Goal: Information Seeking & Learning: Learn about a topic

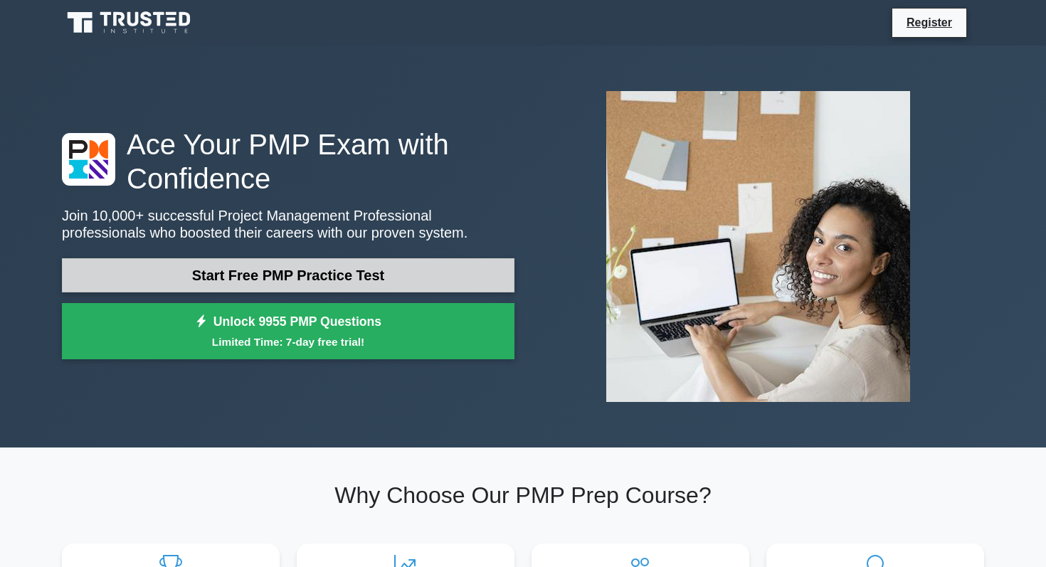
click at [221, 285] on link "Start Free PMP Practice Test" at bounding box center [288, 275] width 453 height 34
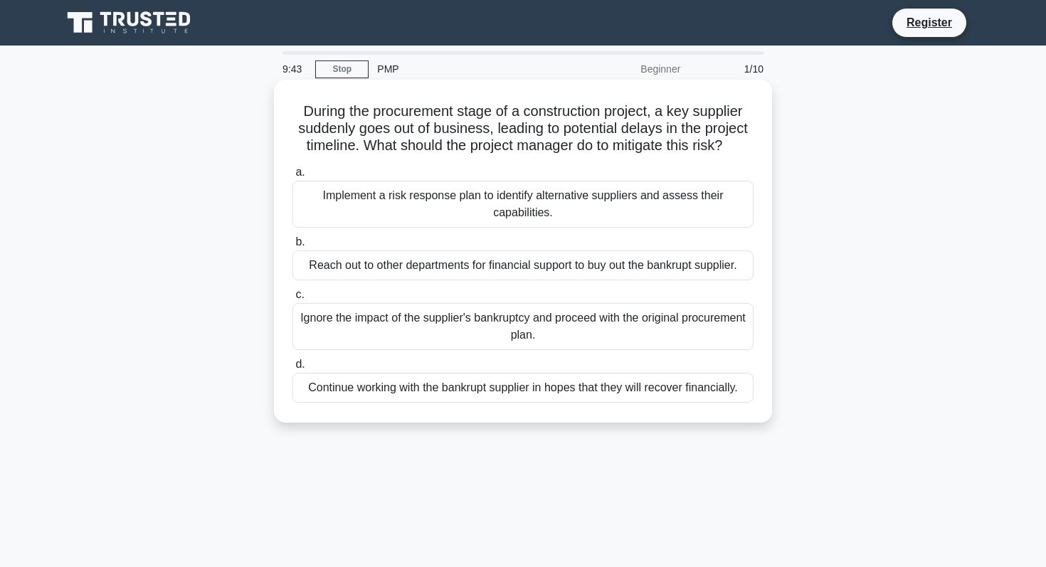
click at [466, 209] on div "Implement a risk response plan to identify alternative suppliers and assess the…" at bounding box center [523, 204] width 461 height 47
click at [293, 177] on input "a. Implement a risk response plan to identify alternative suppliers and assess …" at bounding box center [293, 172] width 0 height 9
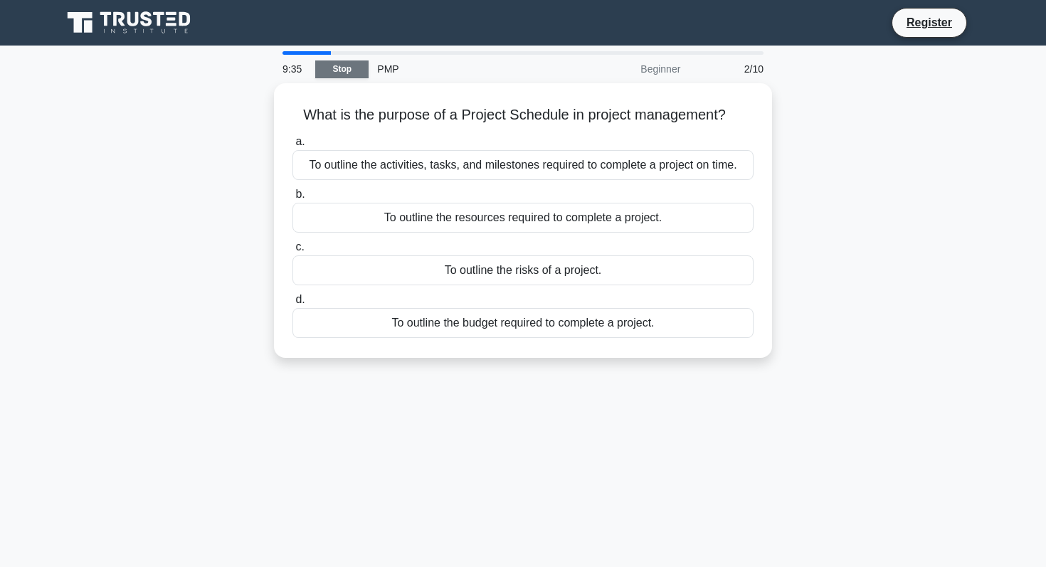
click at [335, 72] on link "Stop" at bounding box center [341, 70] width 53 height 18
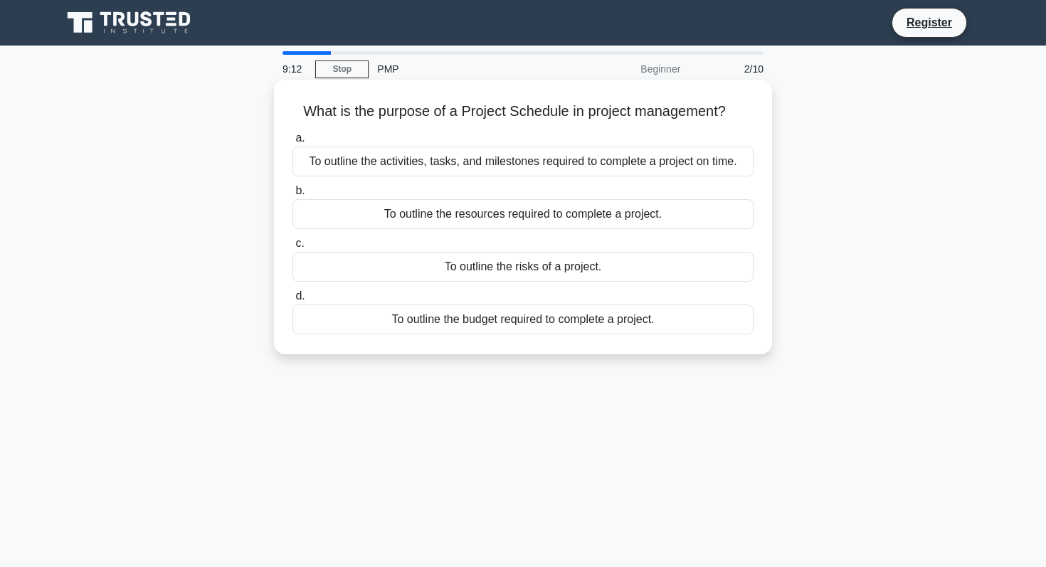
click at [410, 323] on div "To outline the budget required to complete a project." at bounding box center [523, 320] width 461 height 30
click at [293, 301] on input "d. To outline the budget required to complete a project." at bounding box center [293, 296] width 0 height 9
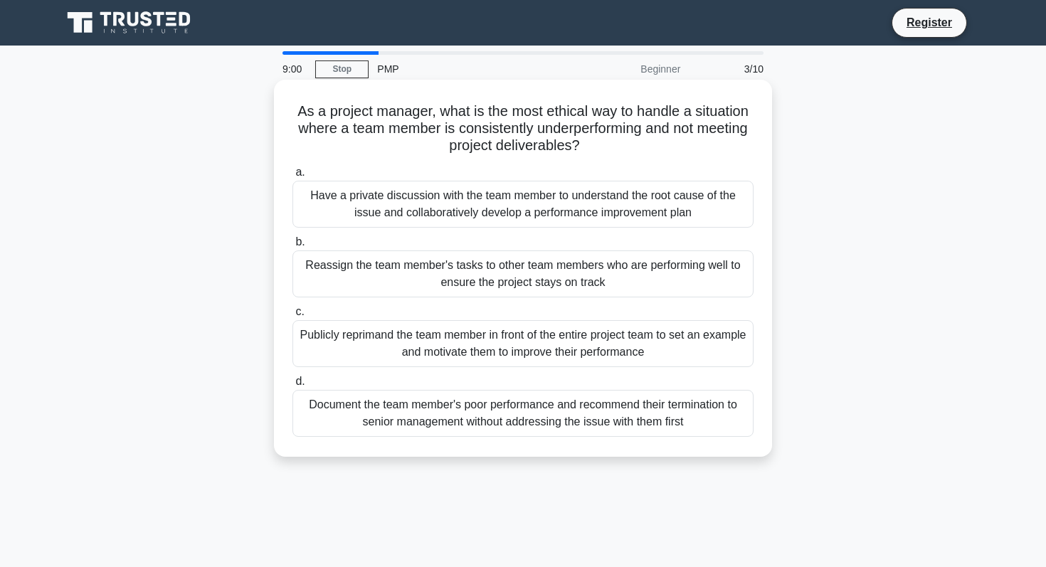
click at [397, 213] on div "Have a private discussion with the team member to understand the root cause of …" at bounding box center [523, 204] width 461 height 47
click at [293, 177] on input "a. Have a private discussion with the team member to understand the root cause …" at bounding box center [293, 172] width 0 height 9
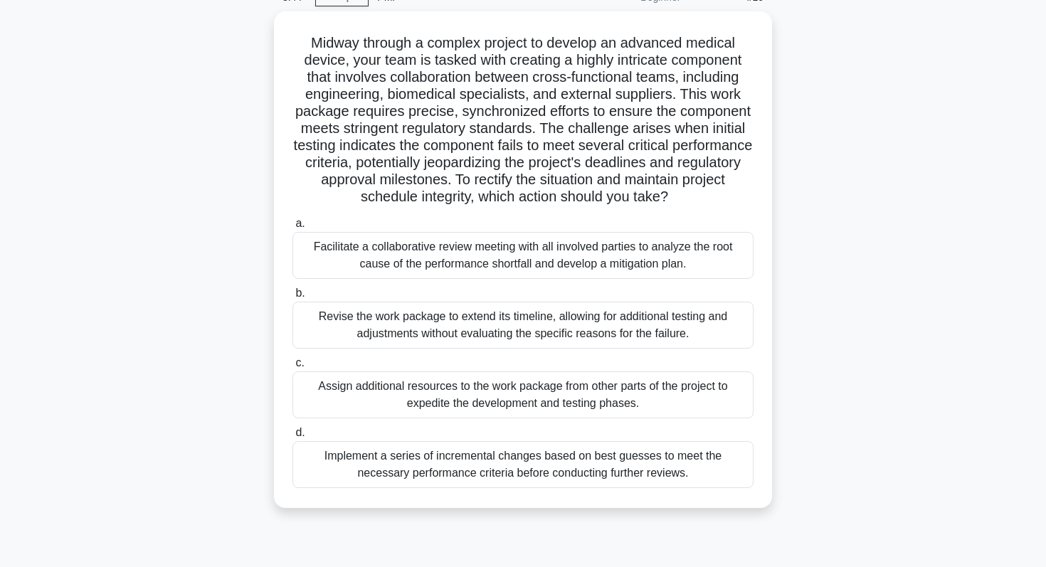
scroll to position [73, 0]
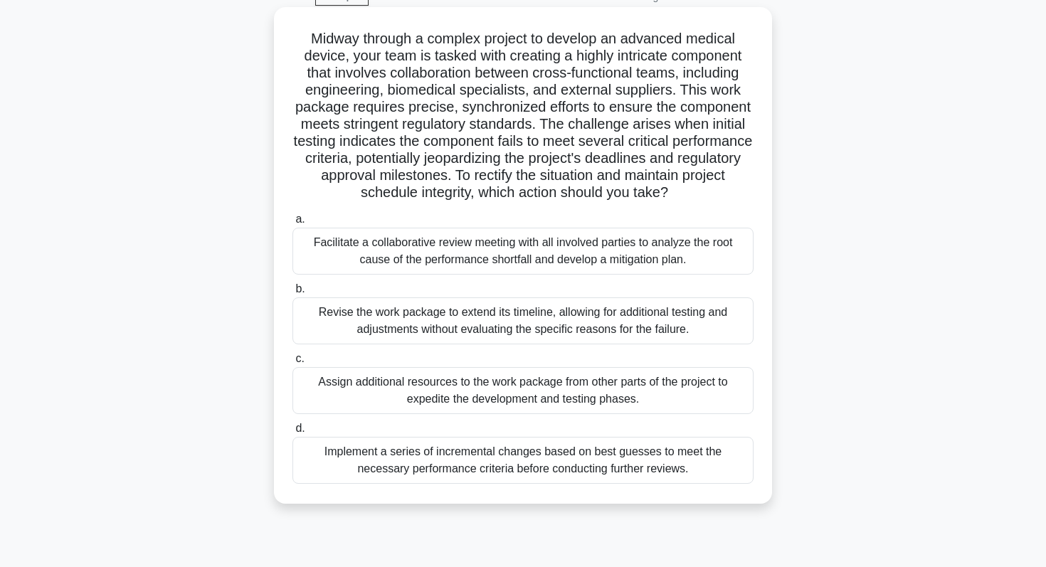
click at [549, 262] on div "Facilitate a collaborative review meeting with all involved parties to analyze …" at bounding box center [523, 251] width 461 height 47
click at [293, 224] on input "a. Facilitate a collaborative review meeting with all involved parties to analy…" at bounding box center [293, 219] width 0 height 9
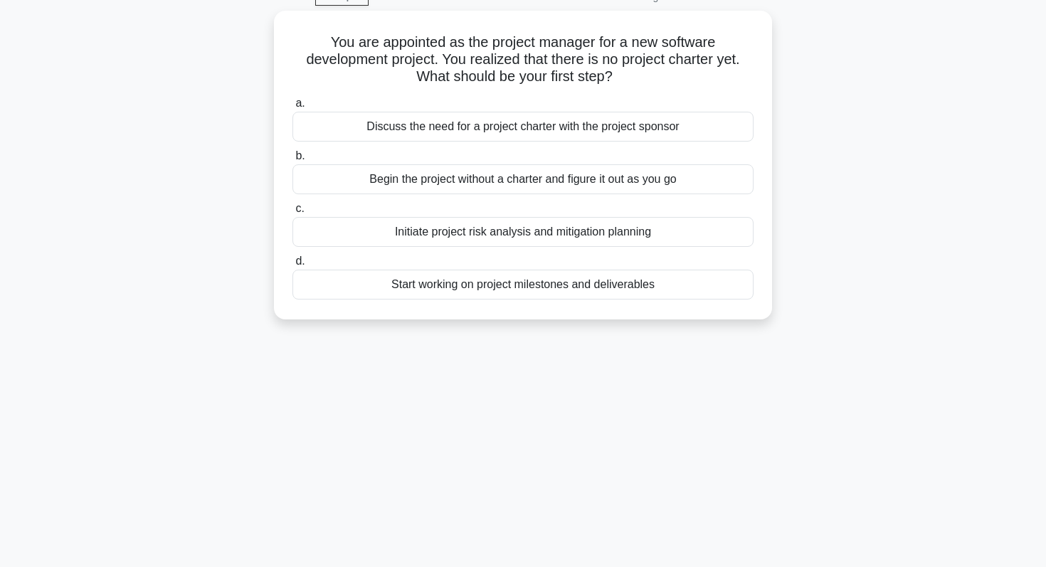
scroll to position [0, 0]
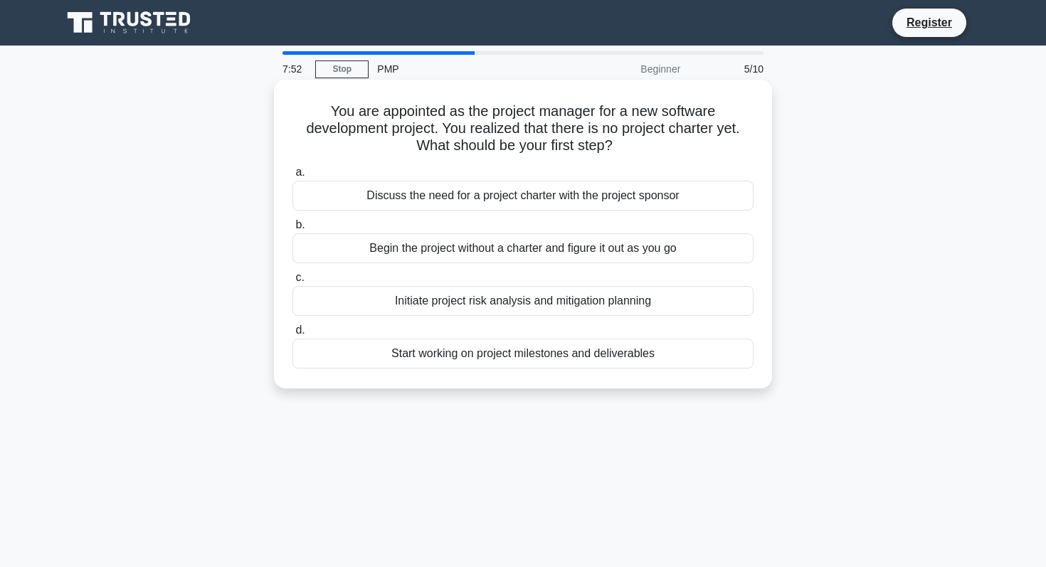
click at [659, 201] on div "Discuss the need for a project charter with the project sponsor" at bounding box center [523, 196] width 461 height 30
click at [293, 177] on input "a. Discuss the need for a project charter with the project sponsor" at bounding box center [293, 172] width 0 height 9
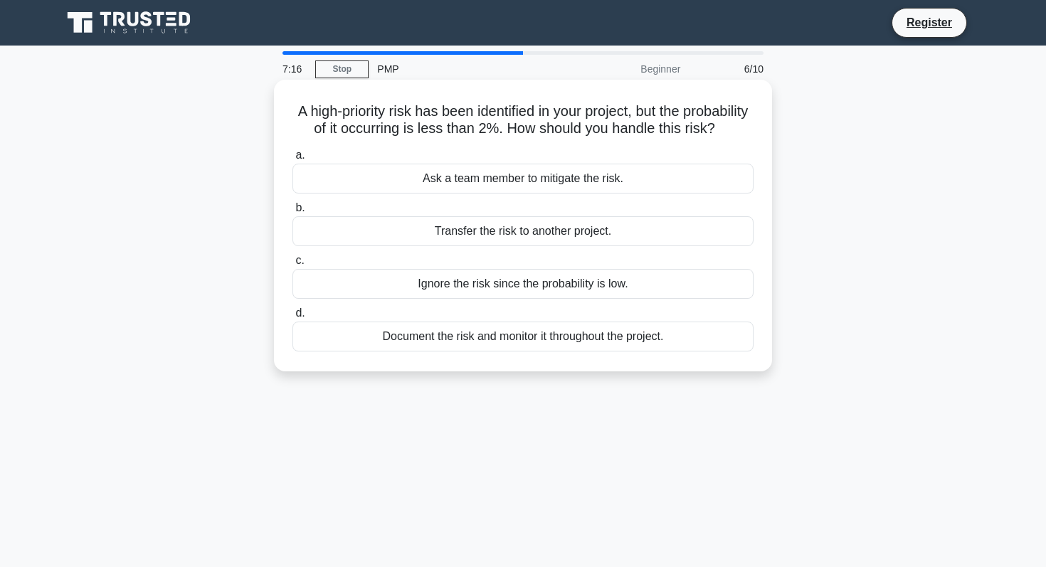
click at [589, 339] on div "Document the risk and monitor it throughout the project." at bounding box center [523, 337] width 461 height 30
click at [293, 318] on input "d. Document the risk and monitor it throughout the project." at bounding box center [293, 313] width 0 height 9
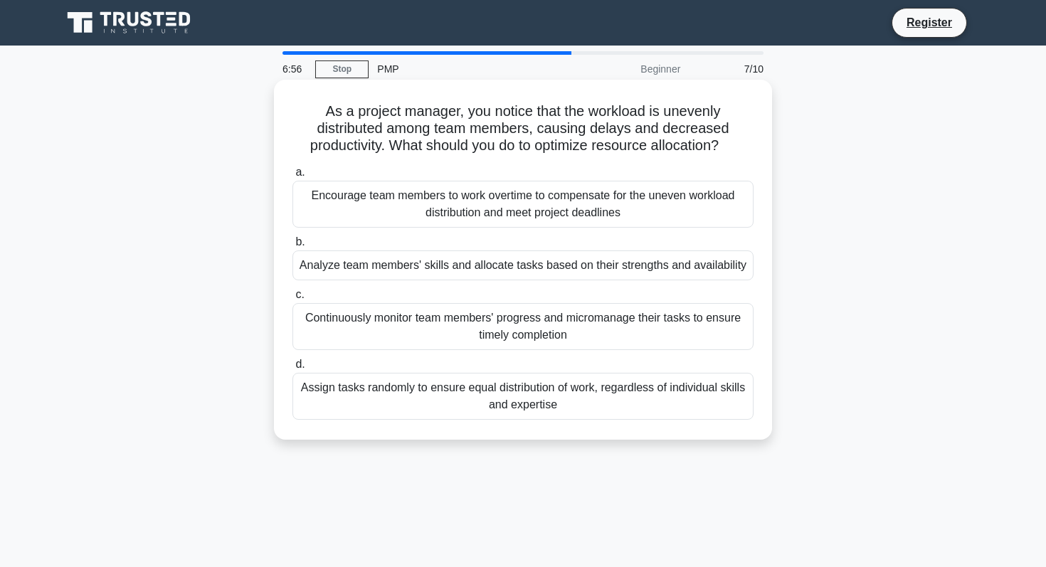
click at [575, 270] on div "Analyze team members' skills and allocate tasks based on their strengths and av…" at bounding box center [523, 266] width 461 height 30
click at [293, 247] on input "b. Analyze team members' skills and allocate tasks based on their strengths and…" at bounding box center [293, 242] width 0 height 9
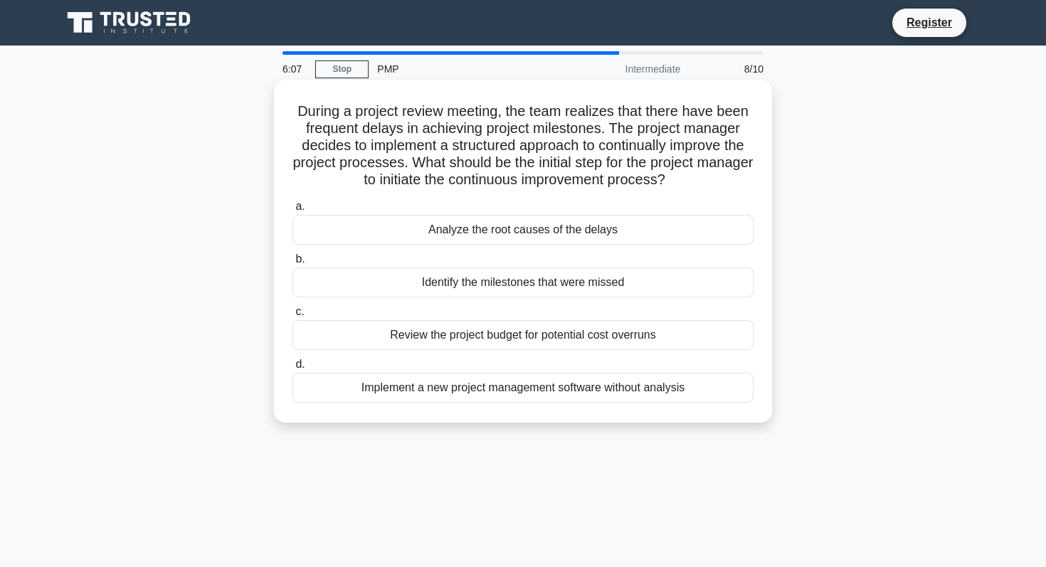
click at [571, 226] on div "Analyze the root causes of the delays" at bounding box center [523, 230] width 461 height 30
click at [293, 211] on input "a. Analyze the root causes of the delays" at bounding box center [293, 206] width 0 height 9
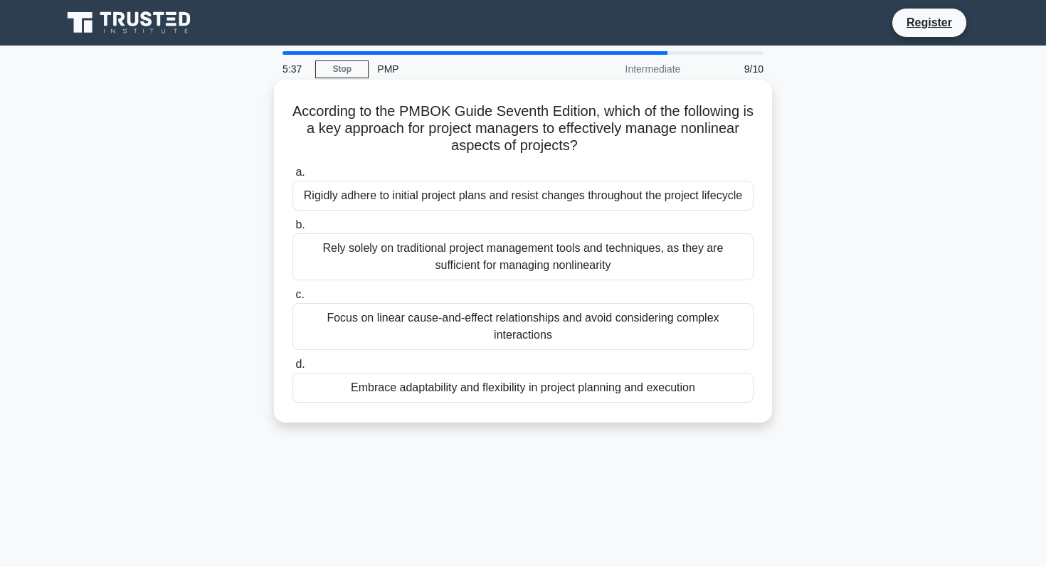
click at [641, 197] on div "Rigidly adhere to initial project plans and resist changes throughout the proje…" at bounding box center [523, 196] width 461 height 30
click at [293, 177] on input "a. Rigidly adhere to initial project plans and resist changes throughout the pr…" at bounding box center [293, 172] width 0 height 9
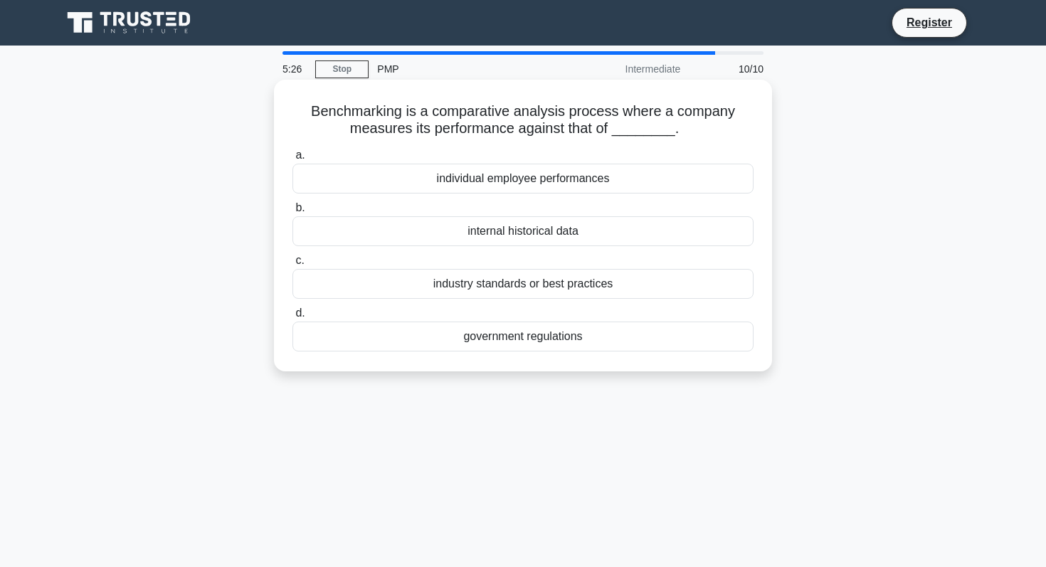
click at [630, 286] on div "industry standards or best practices" at bounding box center [523, 284] width 461 height 30
click at [293, 266] on input "c. industry standards or best practices" at bounding box center [293, 260] width 0 height 9
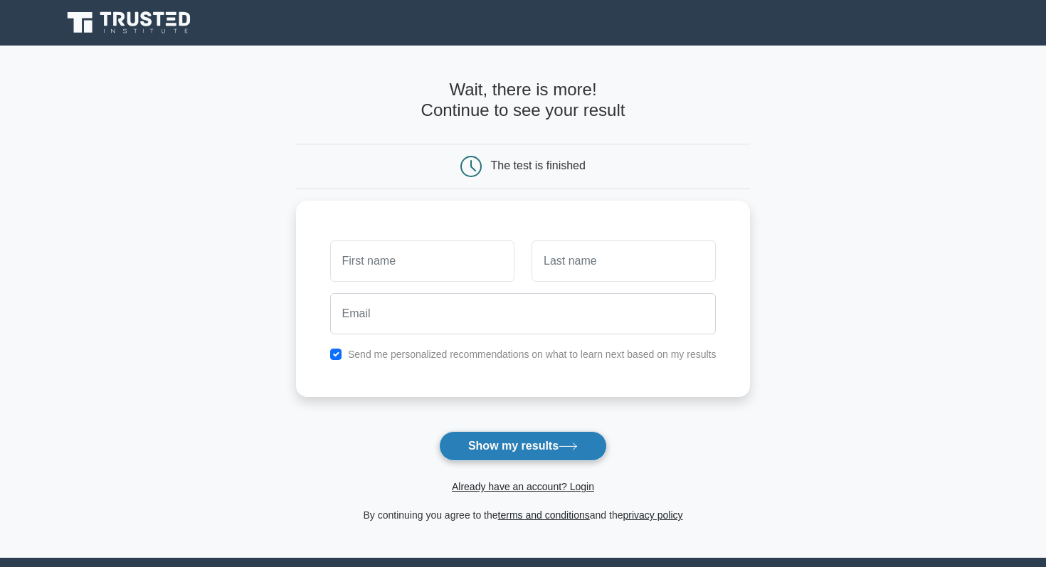
click at [514, 444] on button "Show my results" at bounding box center [523, 446] width 168 height 30
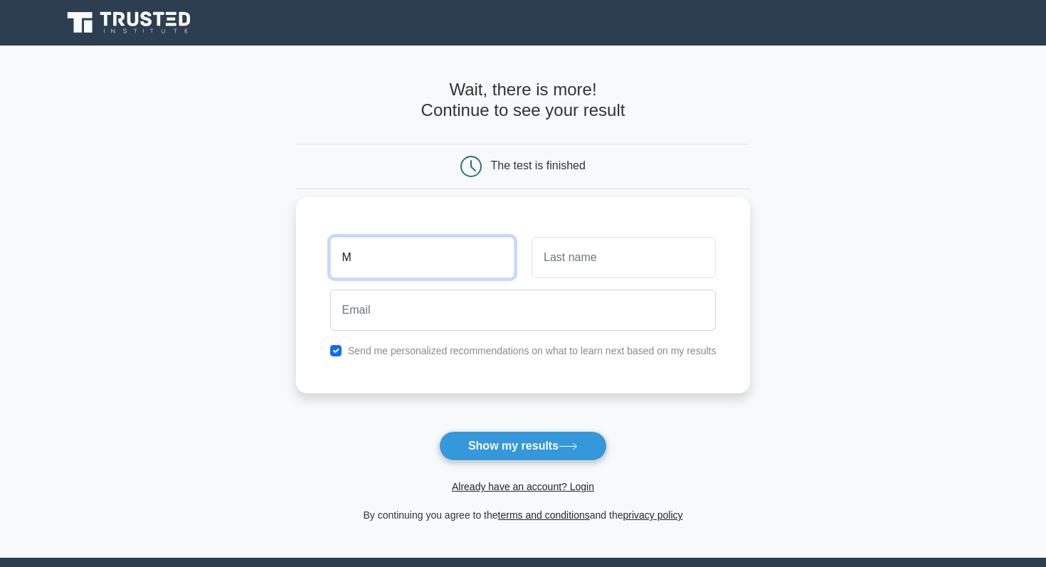
type input "[PERSON_NAME]"
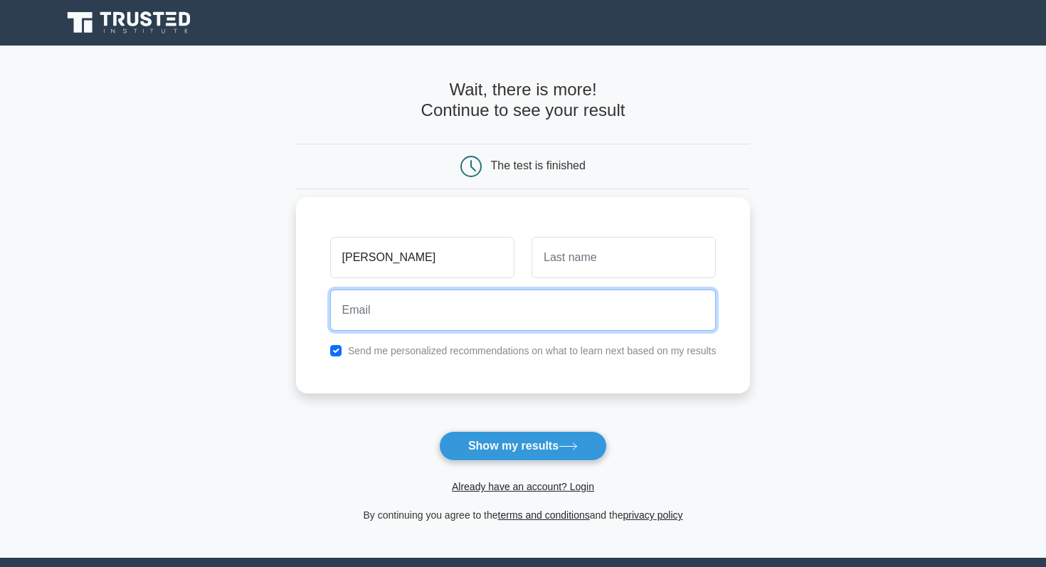
click at [511, 303] on input "email" at bounding box center [523, 310] width 387 height 41
type input "mdg121980@gmail.com"
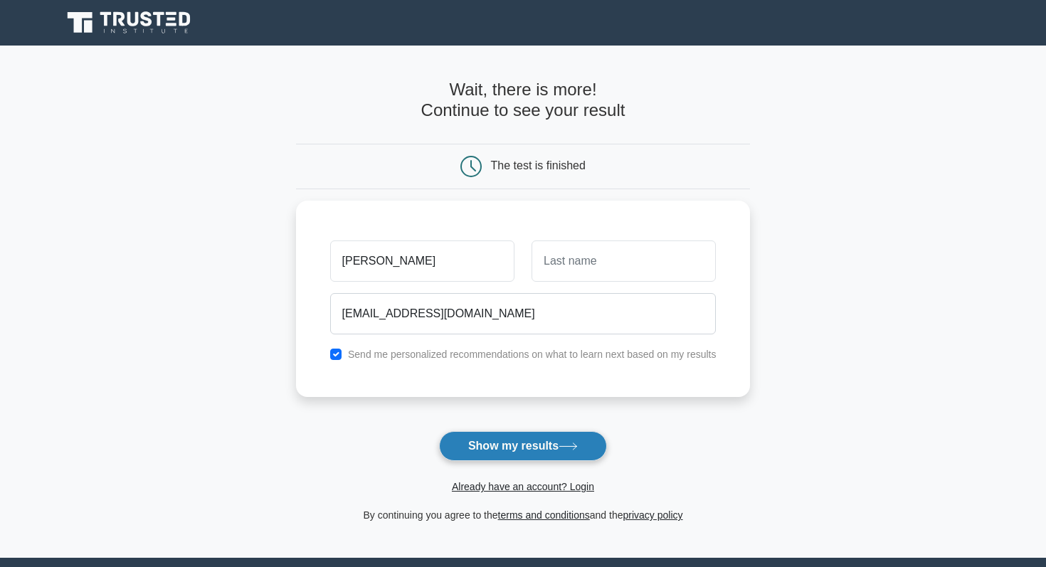
click at [517, 443] on button "Show my results" at bounding box center [523, 446] width 168 height 30
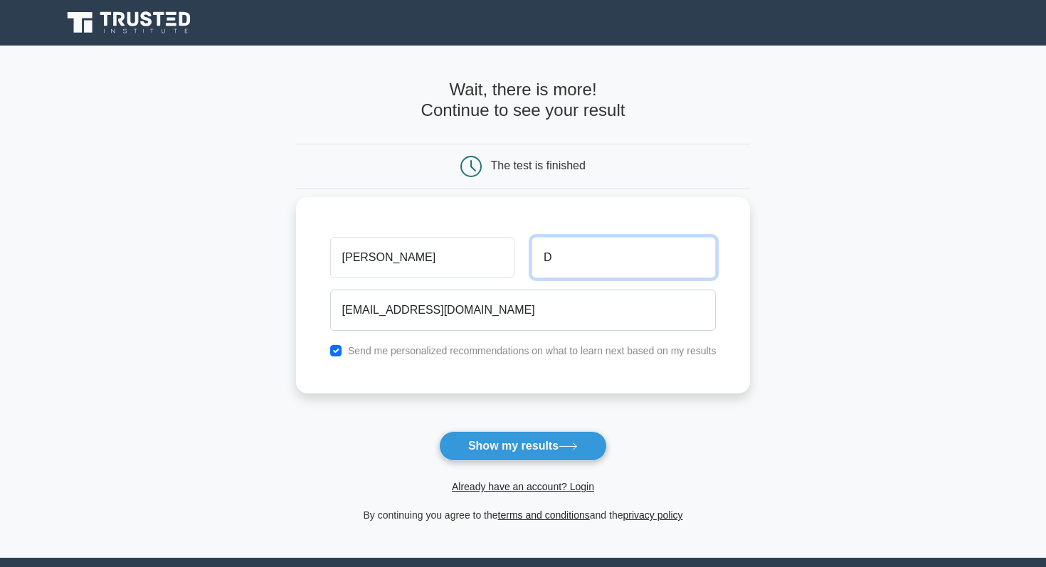
type input "Dasgupta"
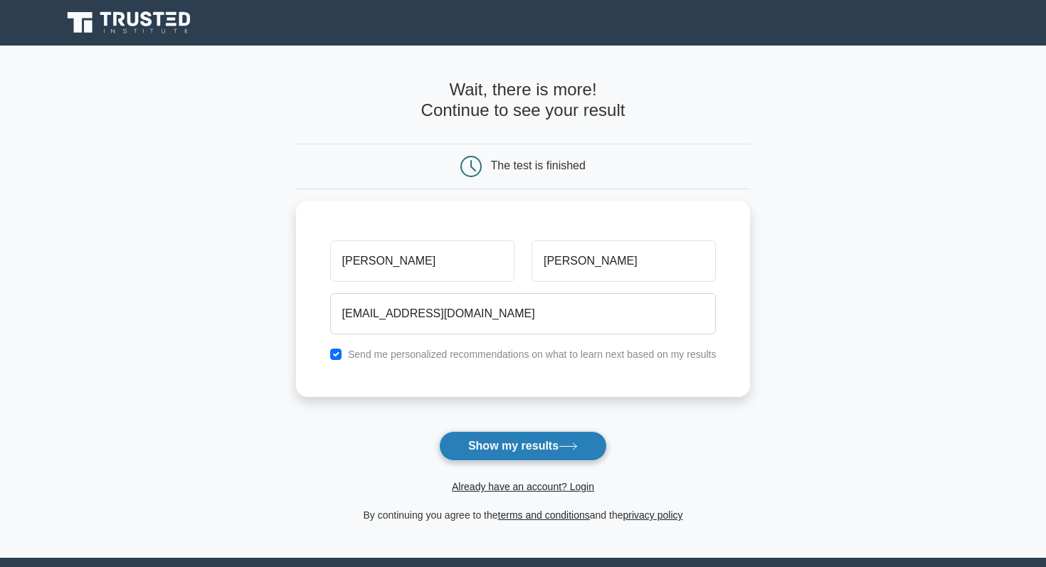
click at [511, 451] on button "Show my results" at bounding box center [523, 446] width 168 height 30
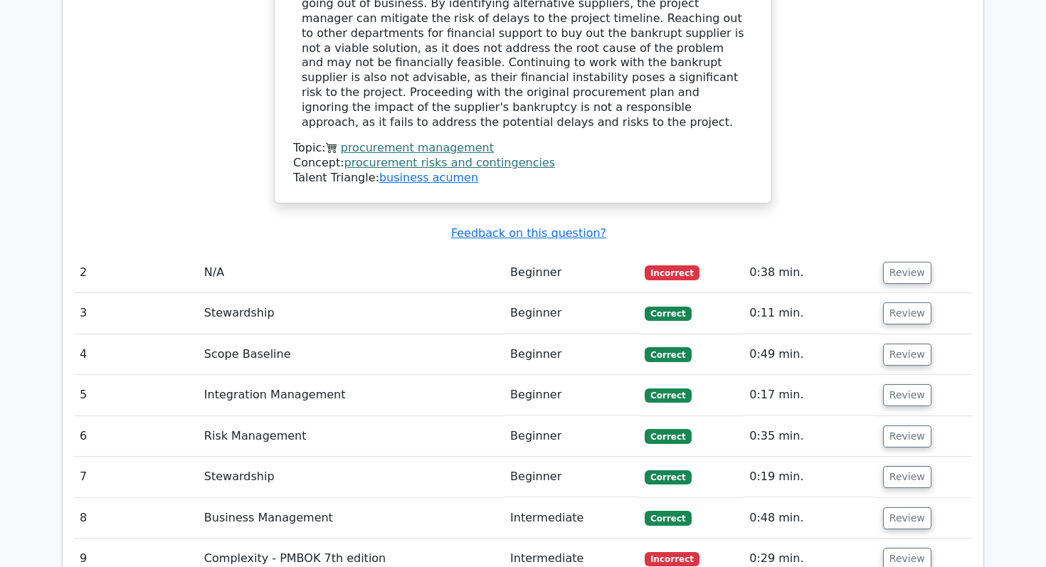
scroll to position [1800, 0]
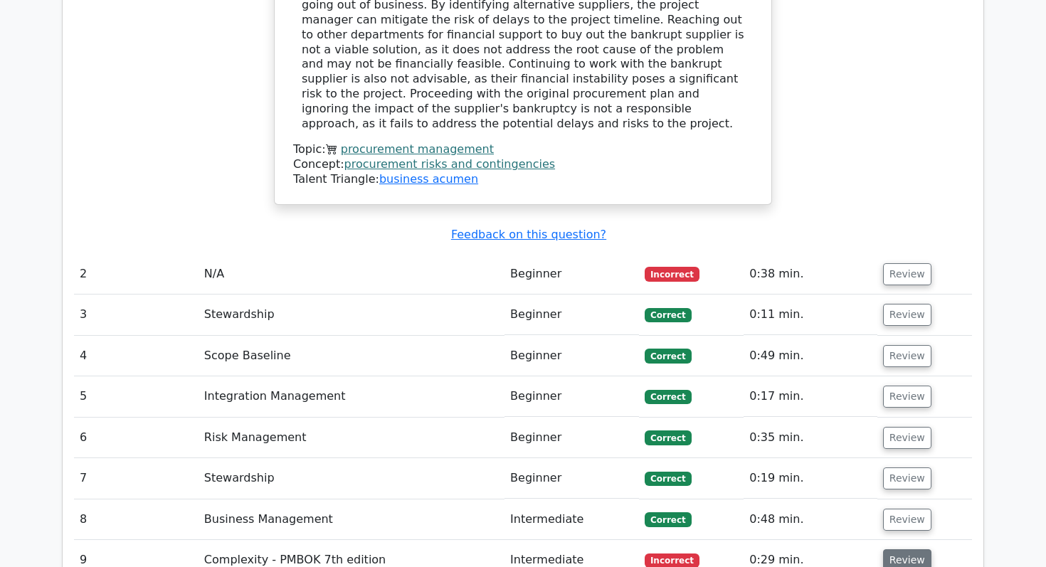
click at [910, 550] on button "Review" at bounding box center [907, 561] width 48 height 22
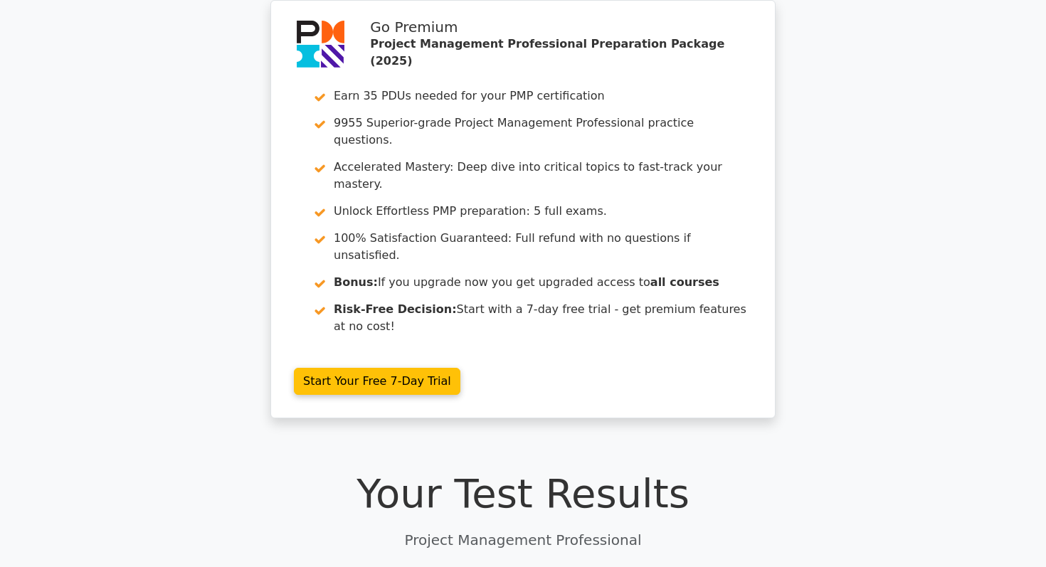
scroll to position [0, 0]
